Goal: Task Accomplishment & Management: Use online tool/utility

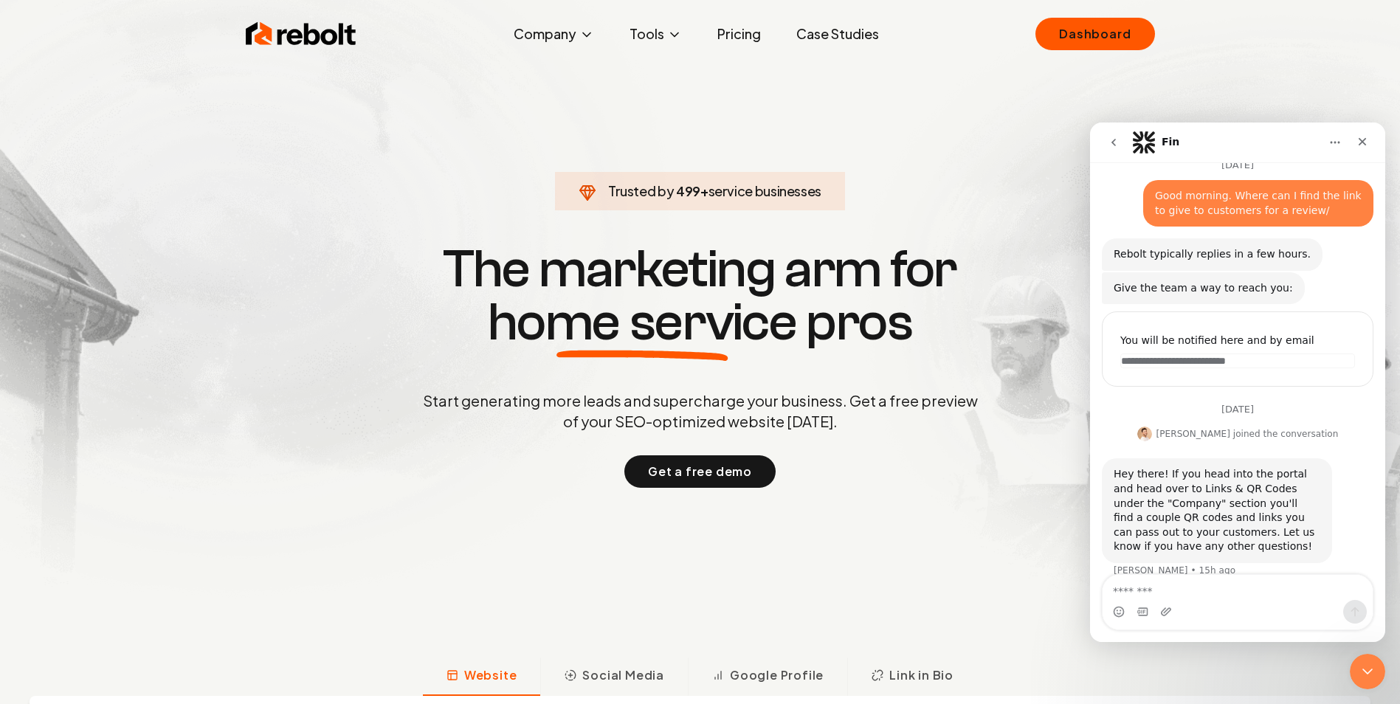
scroll to position [82, 0]
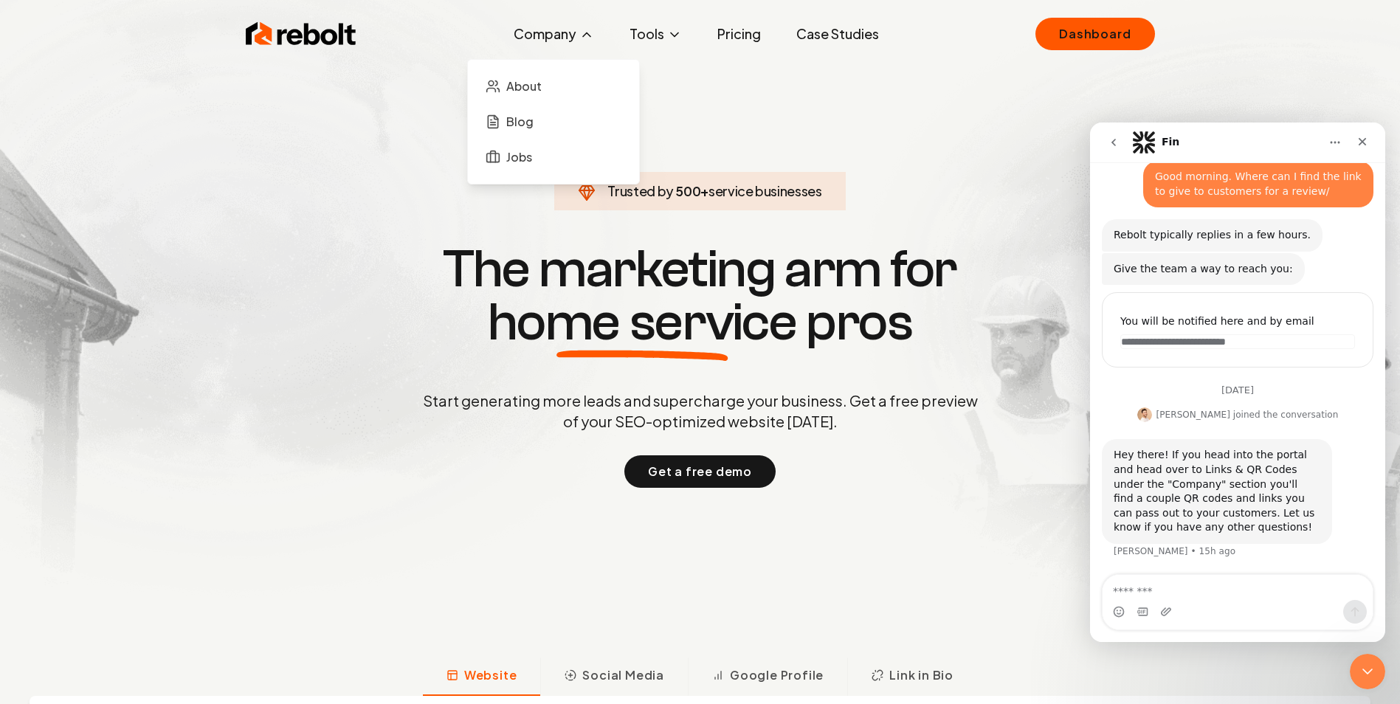
click at [542, 34] on button "Company" at bounding box center [554, 34] width 104 height 30
click at [580, 38] on button "Company" at bounding box center [554, 34] width 104 height 30
click at [568, 35] on button "Company" at bounding box center [554, 34] width 104 height 30
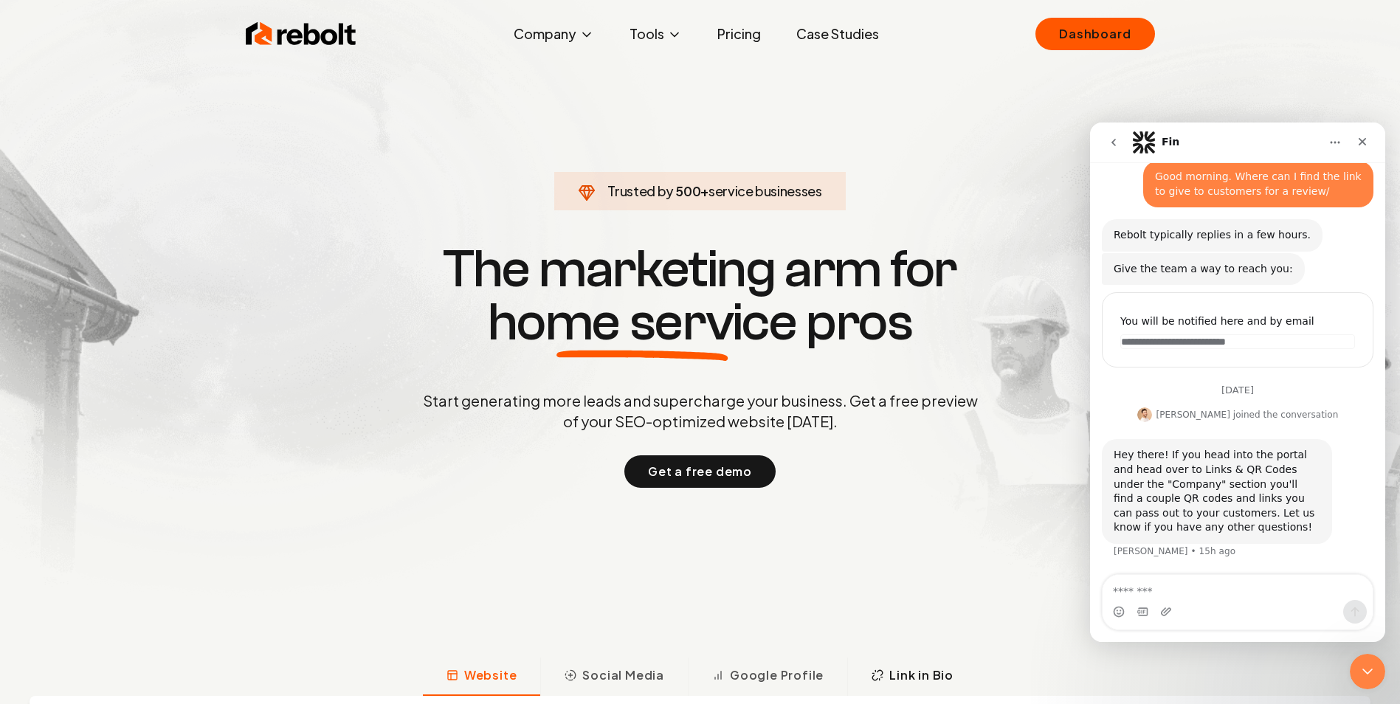
click at [886, 677] on button "Link in Bio" at bounding box center [912, 677] width 130 height 38
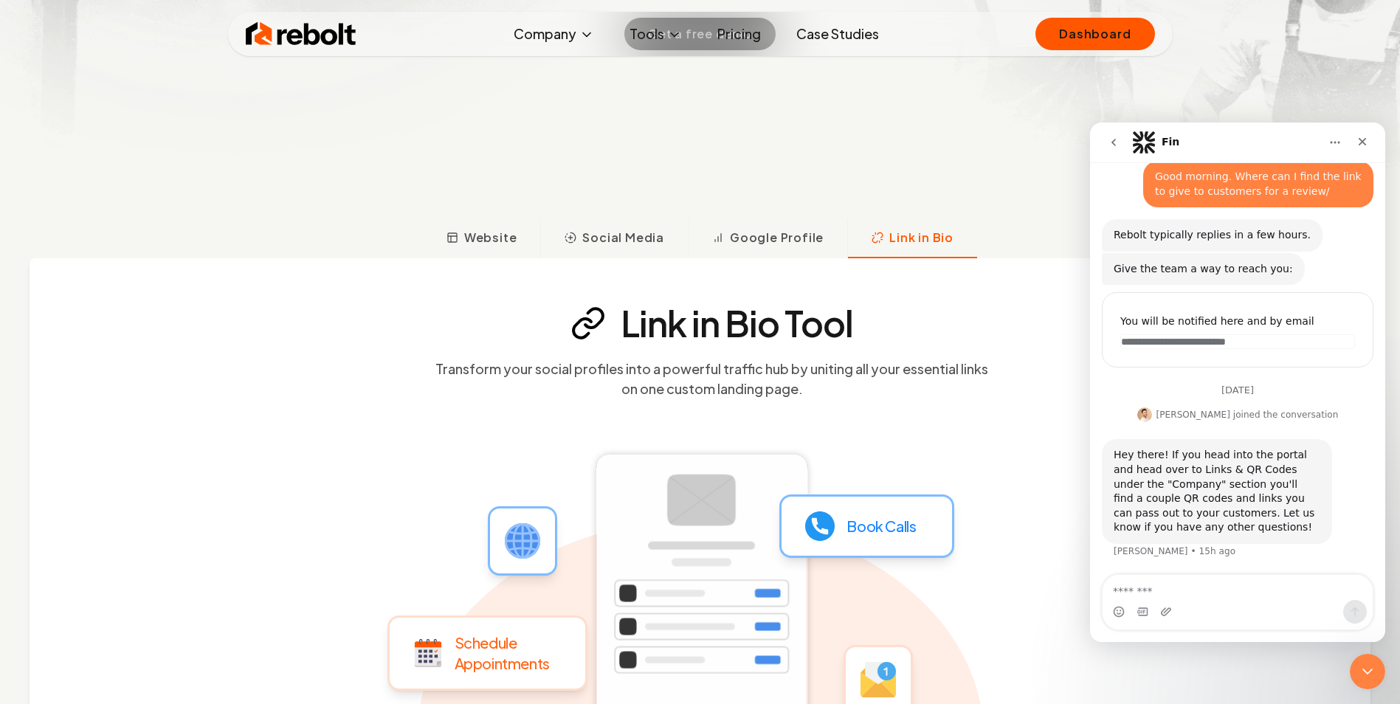
scroll to position [69, 0]
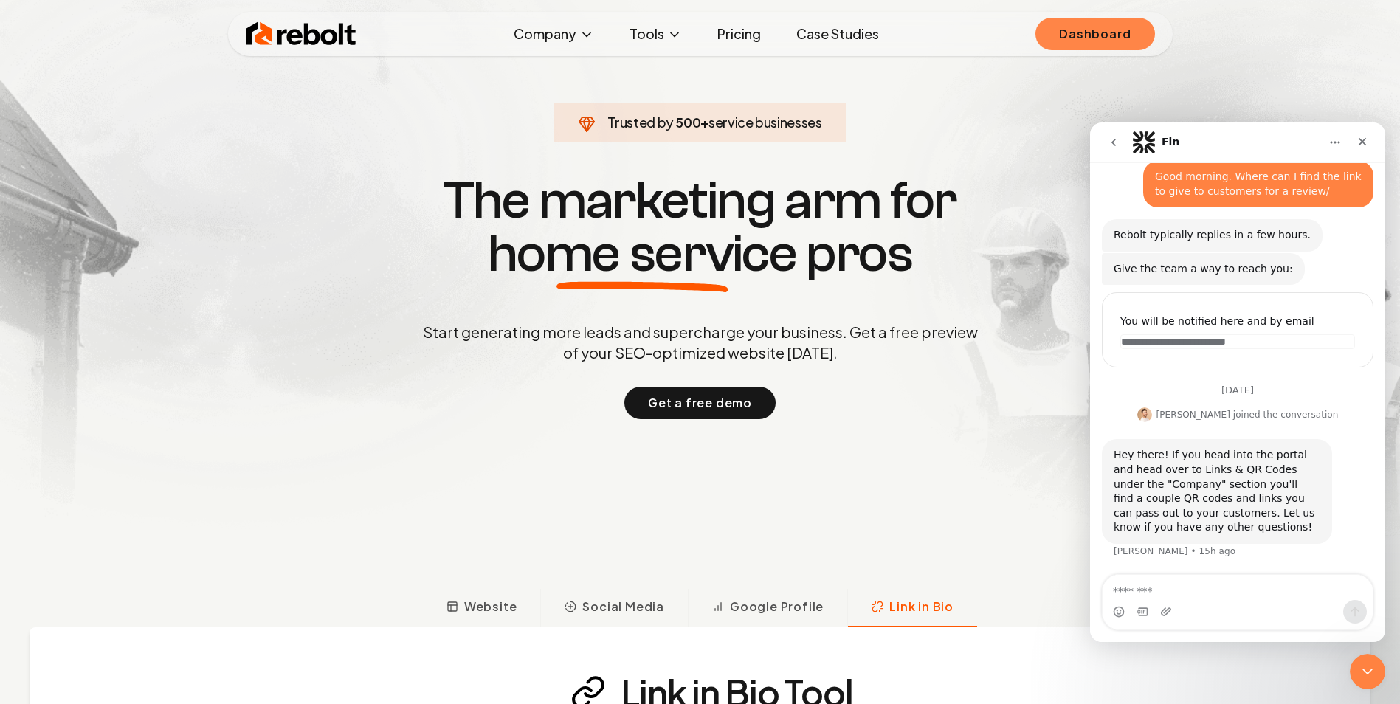
click at [1061, 35] on link "Dashboard" at bounding box center [1094, 34] width 119 height 32
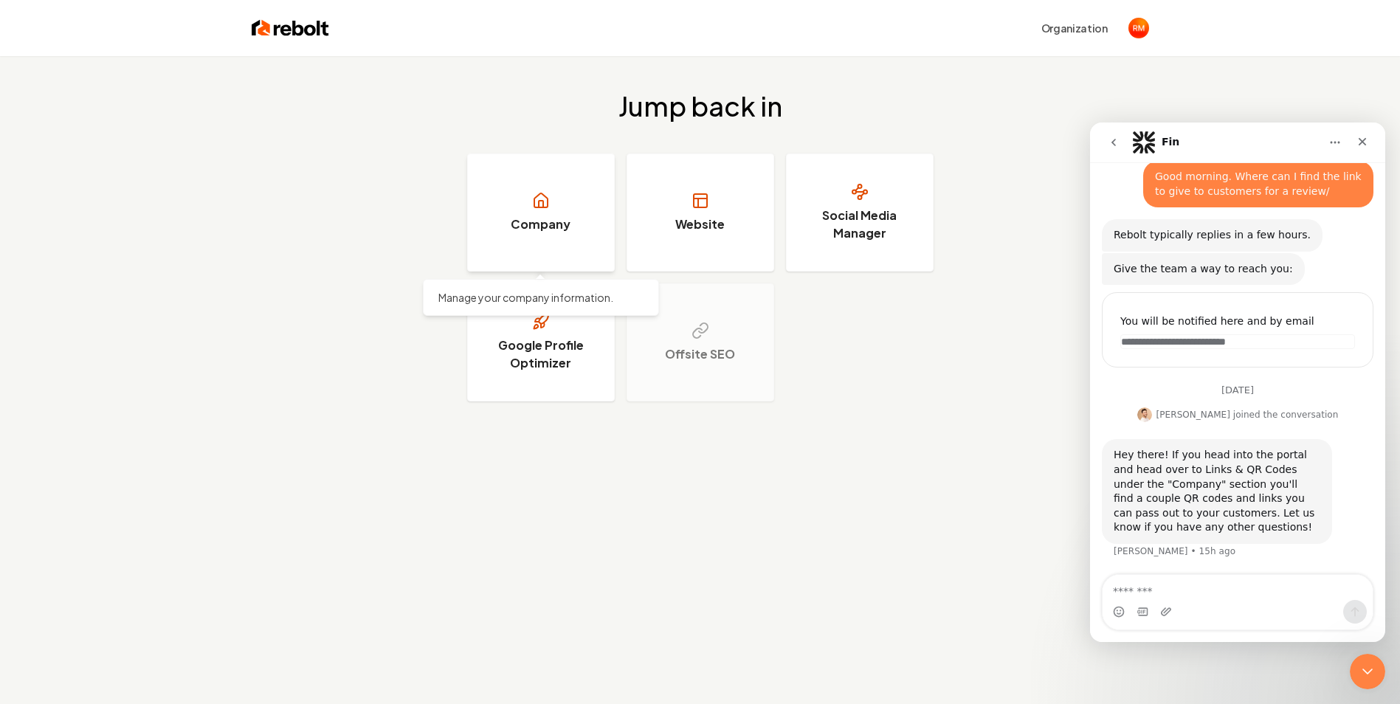
click at [537, 238] on link "Company" at bounding box center [541, 213] width 148 height 118
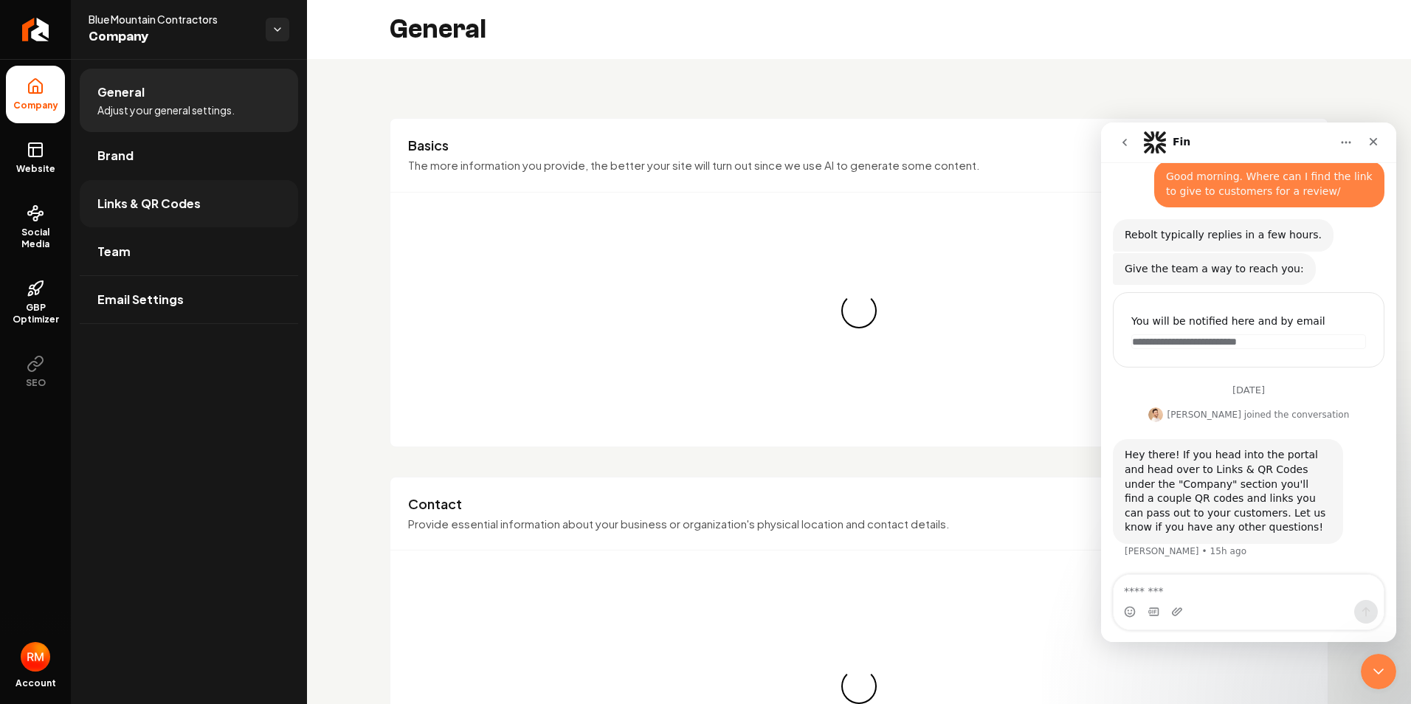
click at [176, 211] on span "Links & QR Codes" at bounding box center [148, 204] width 103 height 18
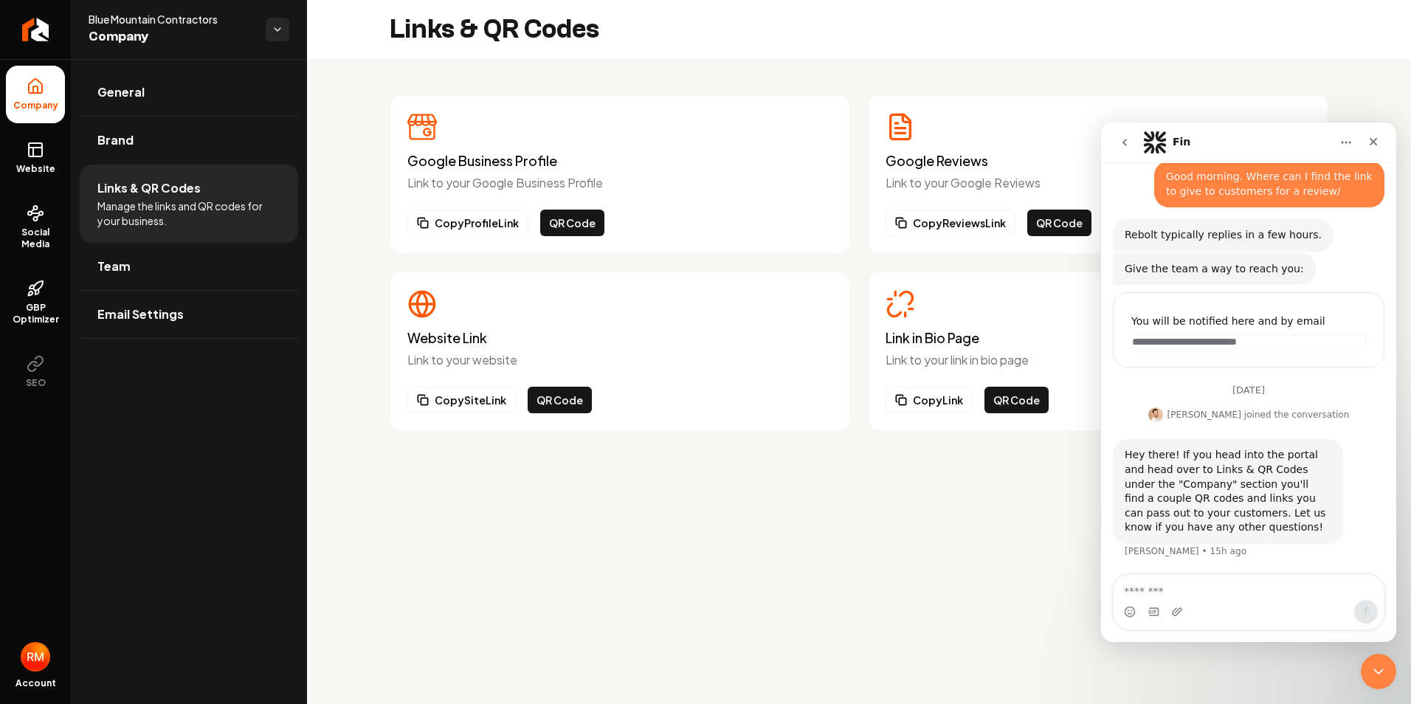
click at [860, 38] on div "Links & QR Codes" at bounding box center [859, 29] width 1104 height 59
click at [966, 221] on button "Copy Reviews Link" at bounding box center [951, 223] width 130 height 27
click at [965, 221] on button "Copy Reviews Link" at bounding box center [951, 223] width 130 height 27
